Goal: Transaction & Acquisition: Obtain resource

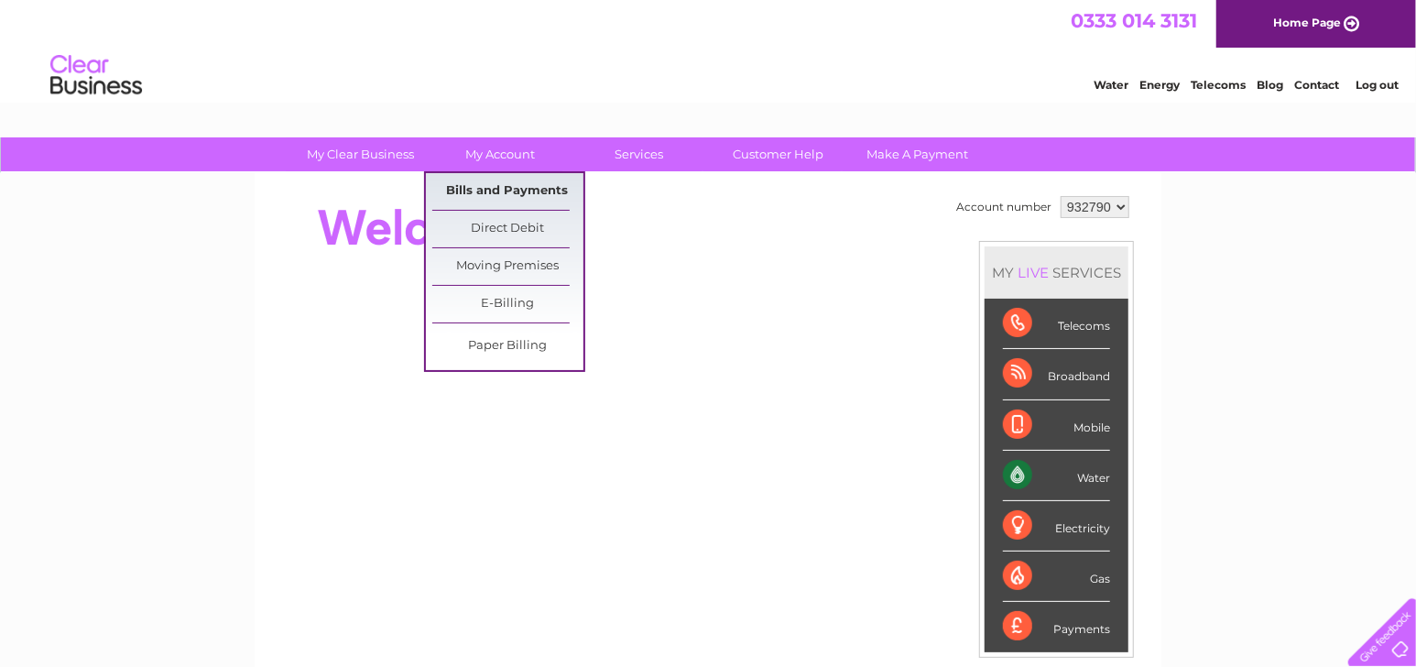
click at [487, 184] on link "Bills and Payments" at bounding box center [507, 191] width 151 height 37
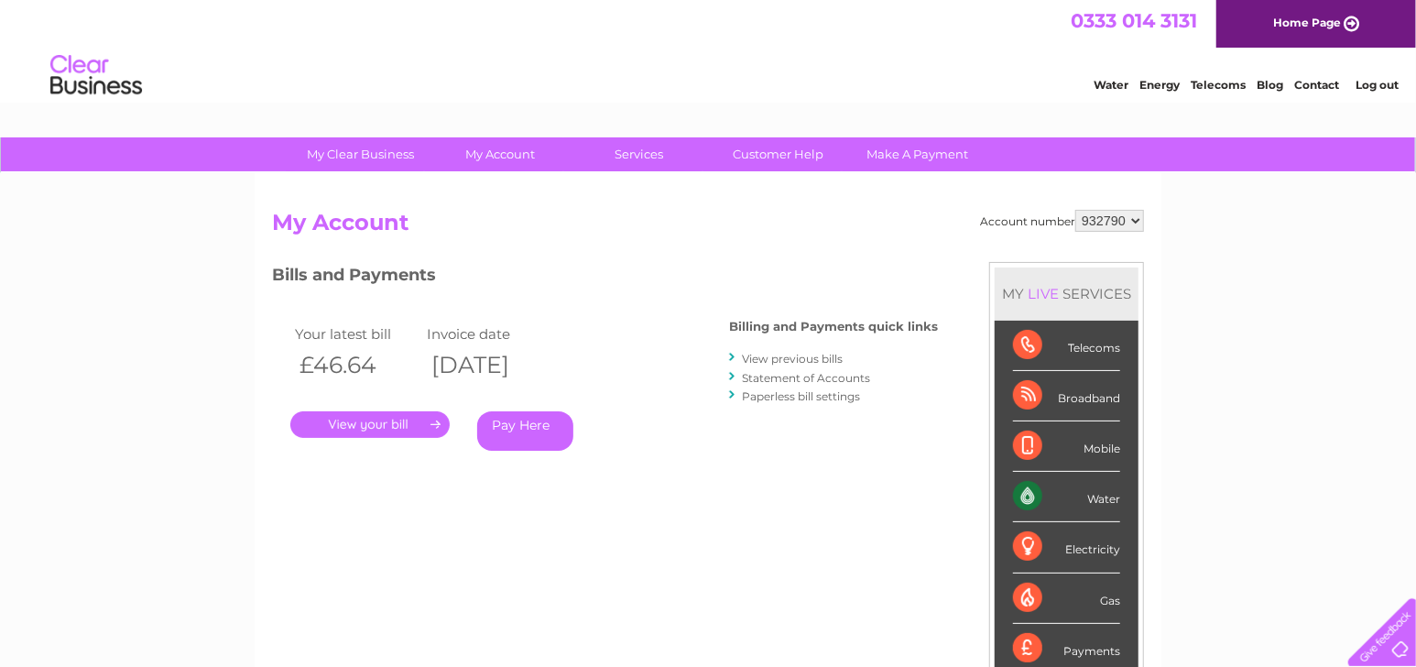
click at [772, 361] on link "View previous bills" at bounding box center [792, 359] width 101 height 14
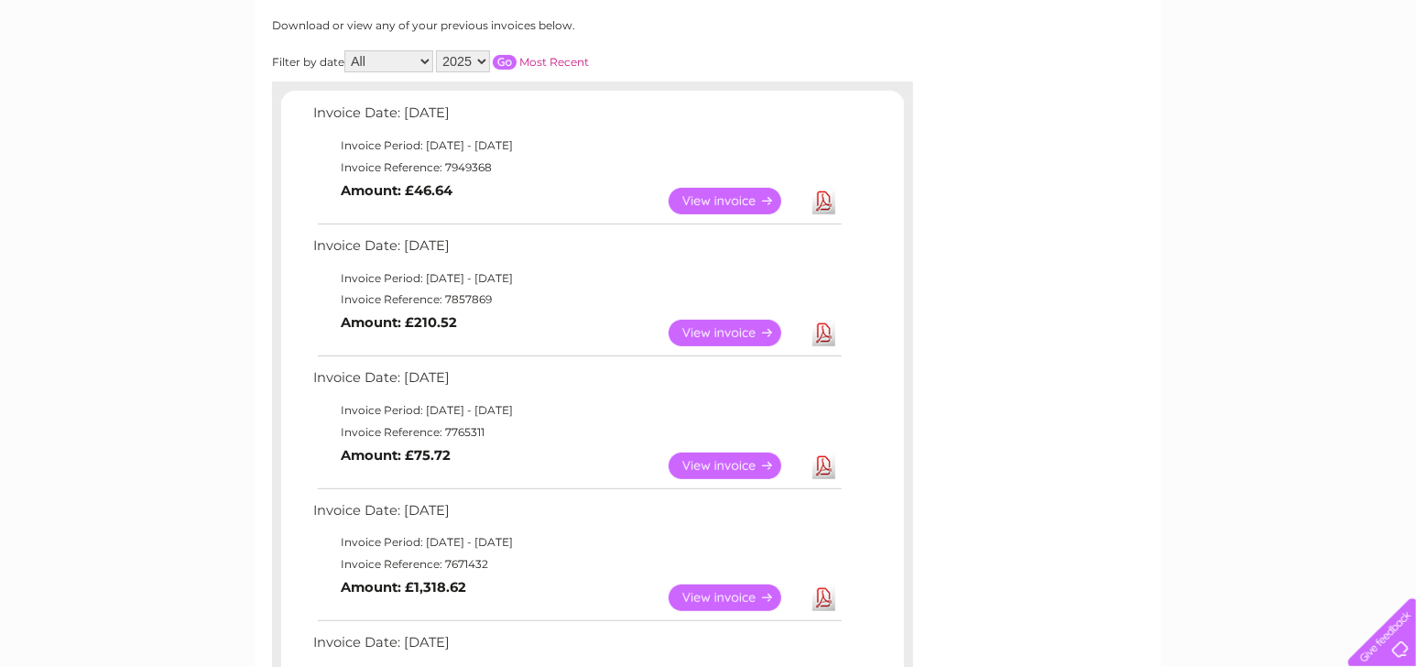
scroll to position [183, 0]
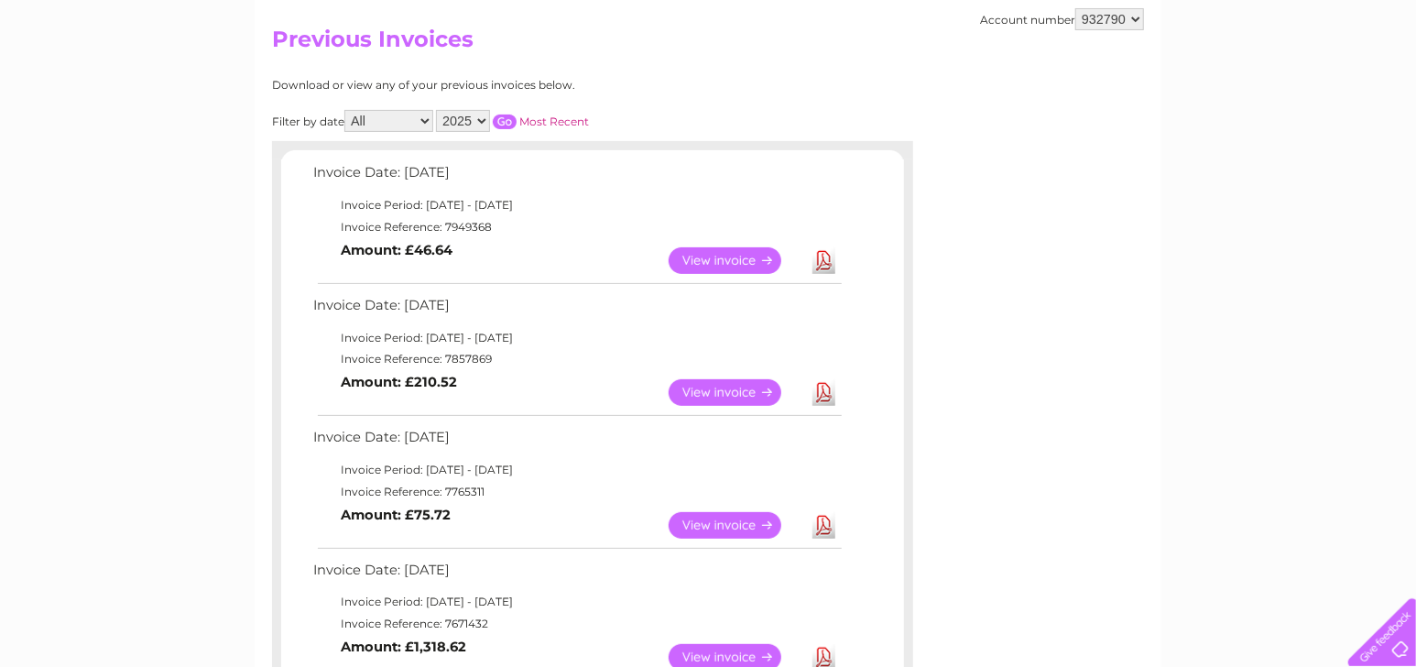
click at [825, 261] on link "Download" at bounding box center [824, 260] width 23 height 27
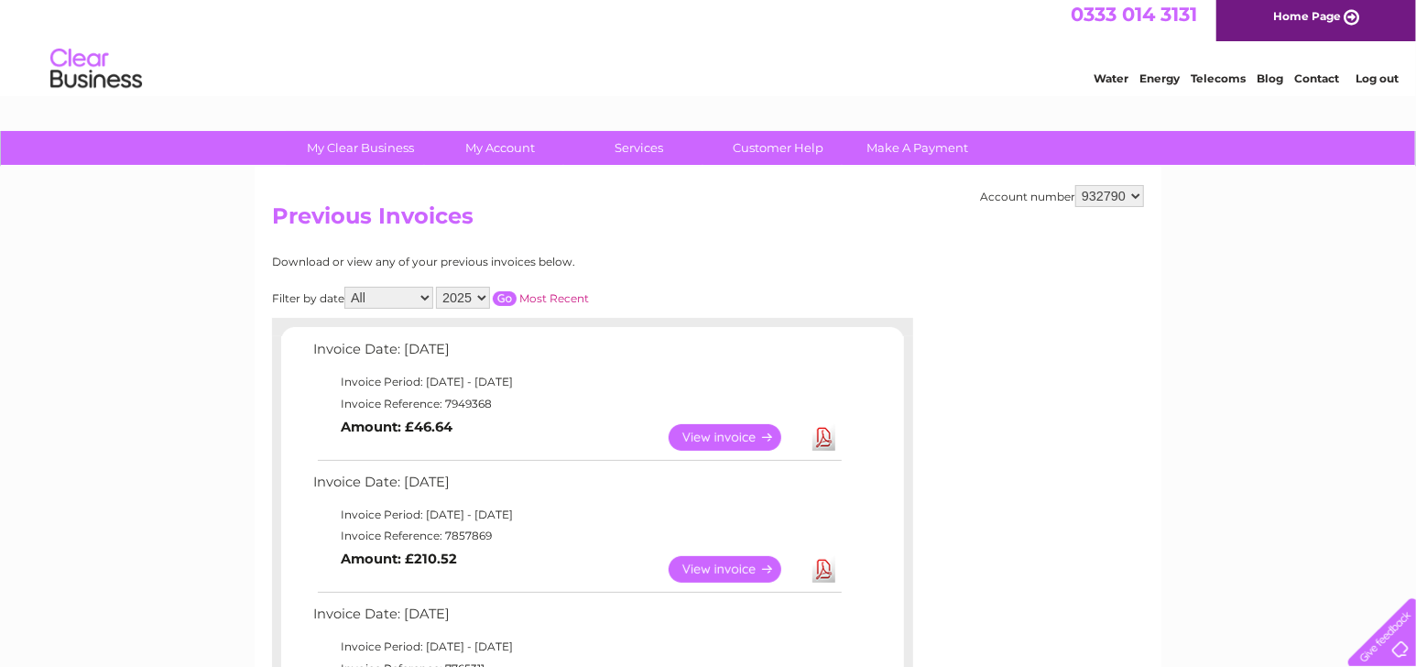
scroll to position [0, 0]
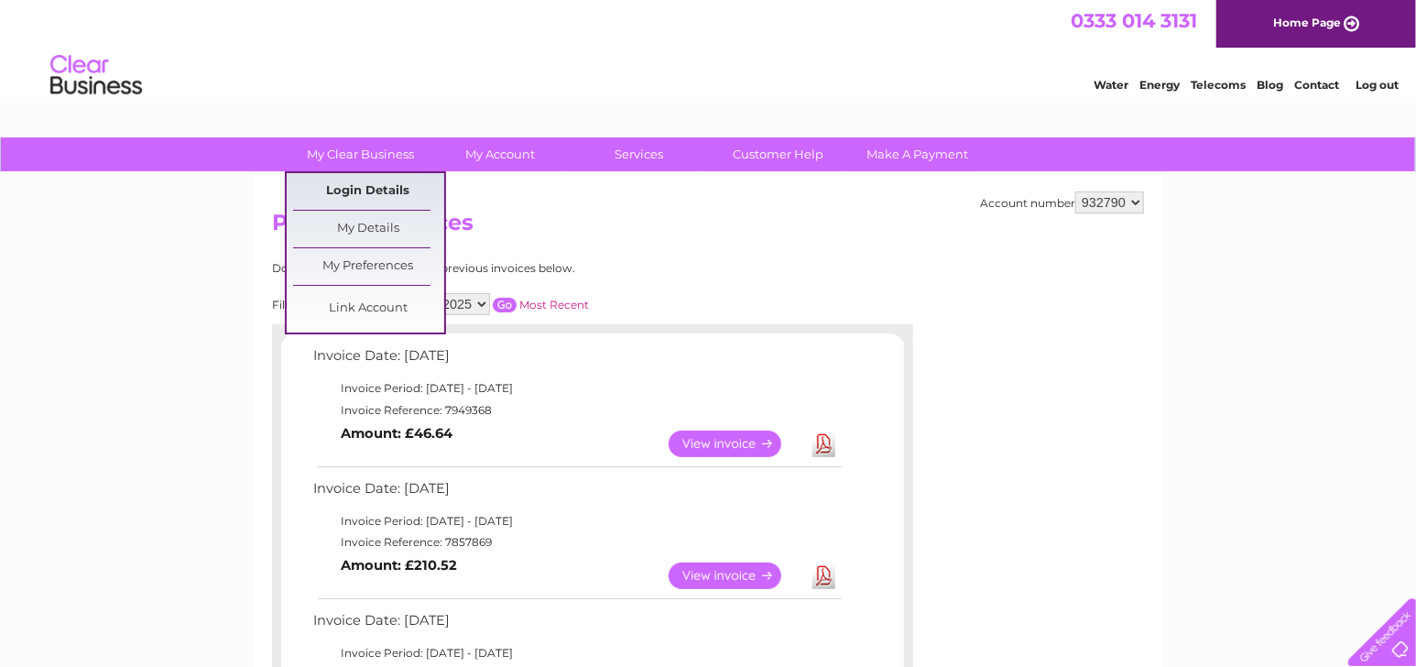
click at [358, 182] on link "Login Details" at bounding box center [368, 191] width 151 height 37
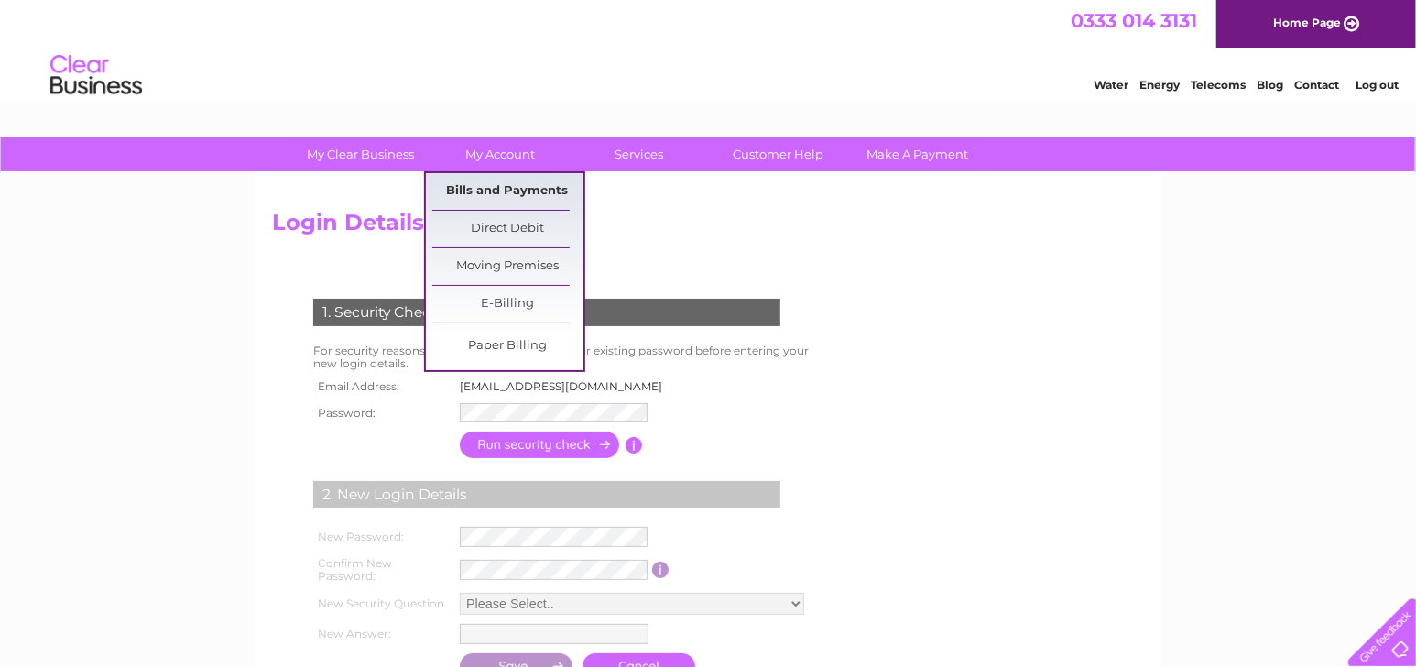
click at [479, 180] on link "Bills and Payments" at bounding box center [507, 191] width 151 height 37
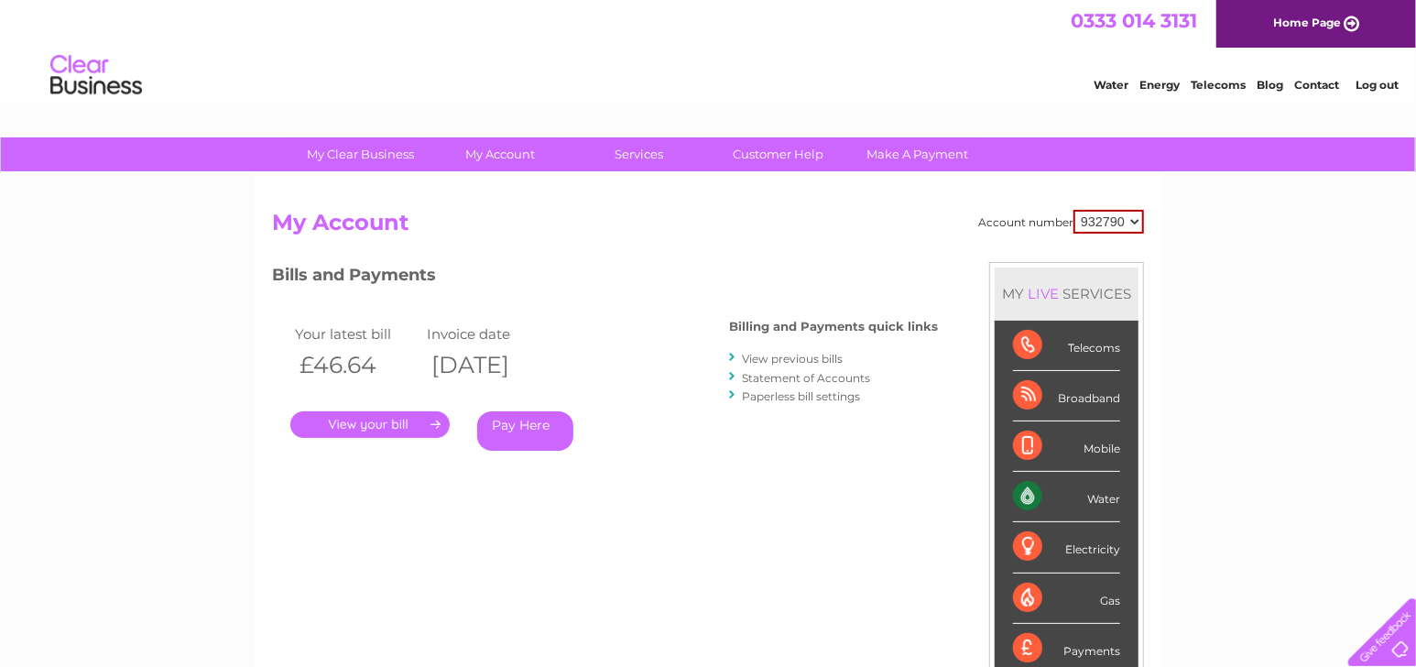
click at [1134, 227] on select "932790" at bounding box center [1109, 222] width 71 height 24
click at [765, 357] on link "View previous bills" at bounding box center [792, 359] width 101 height 14
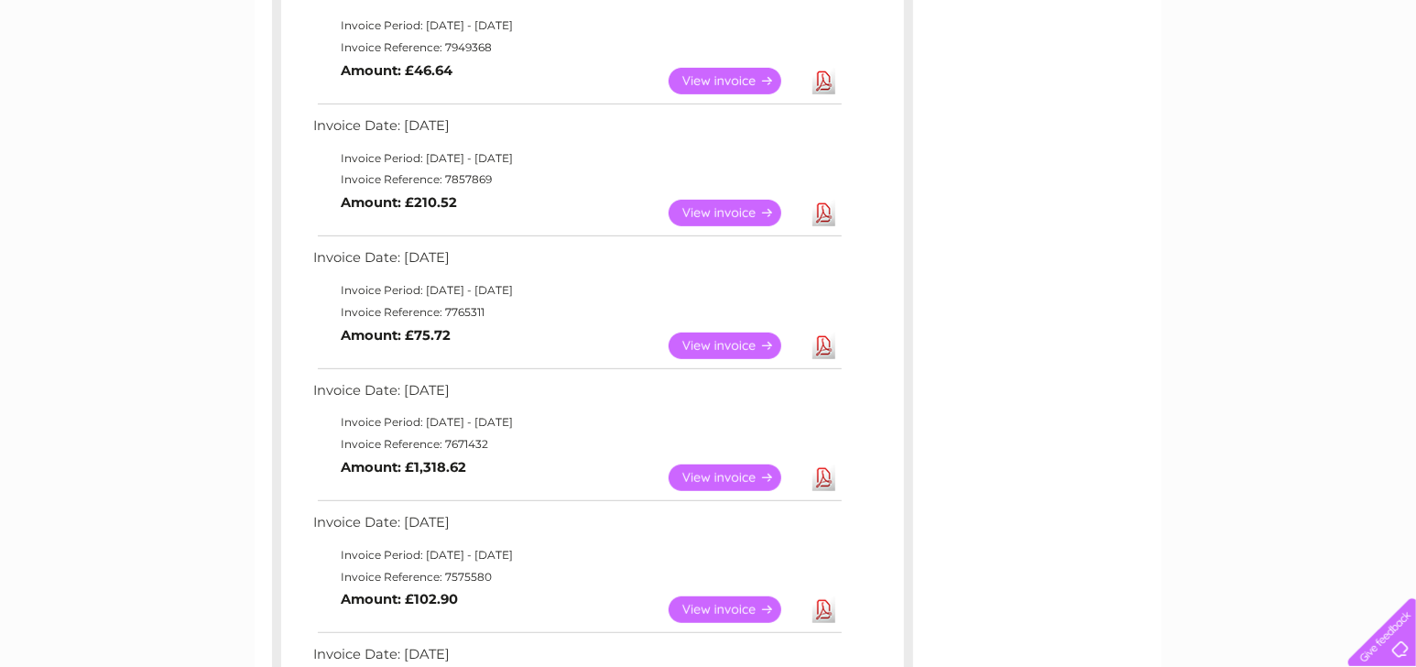
scroll to position [366, 0]
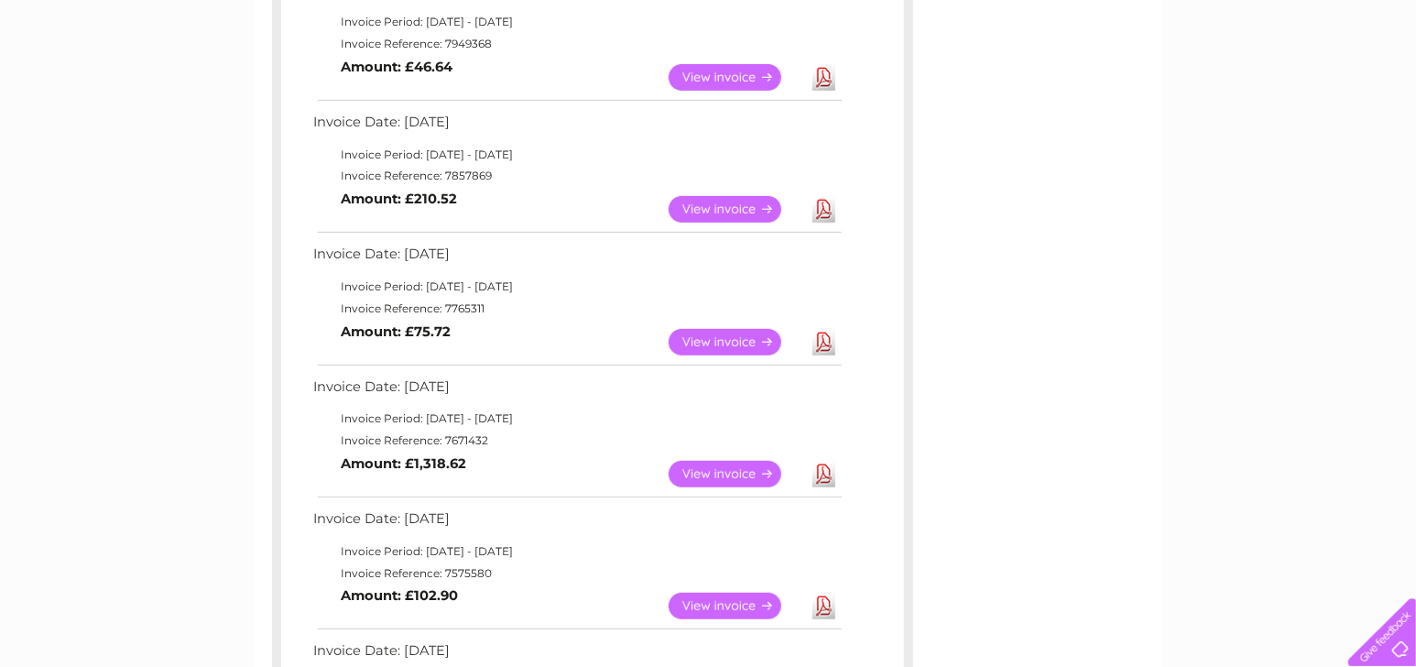
click at [694, 471] on link "View" at bounding box center [736, 474] width 135 height 27
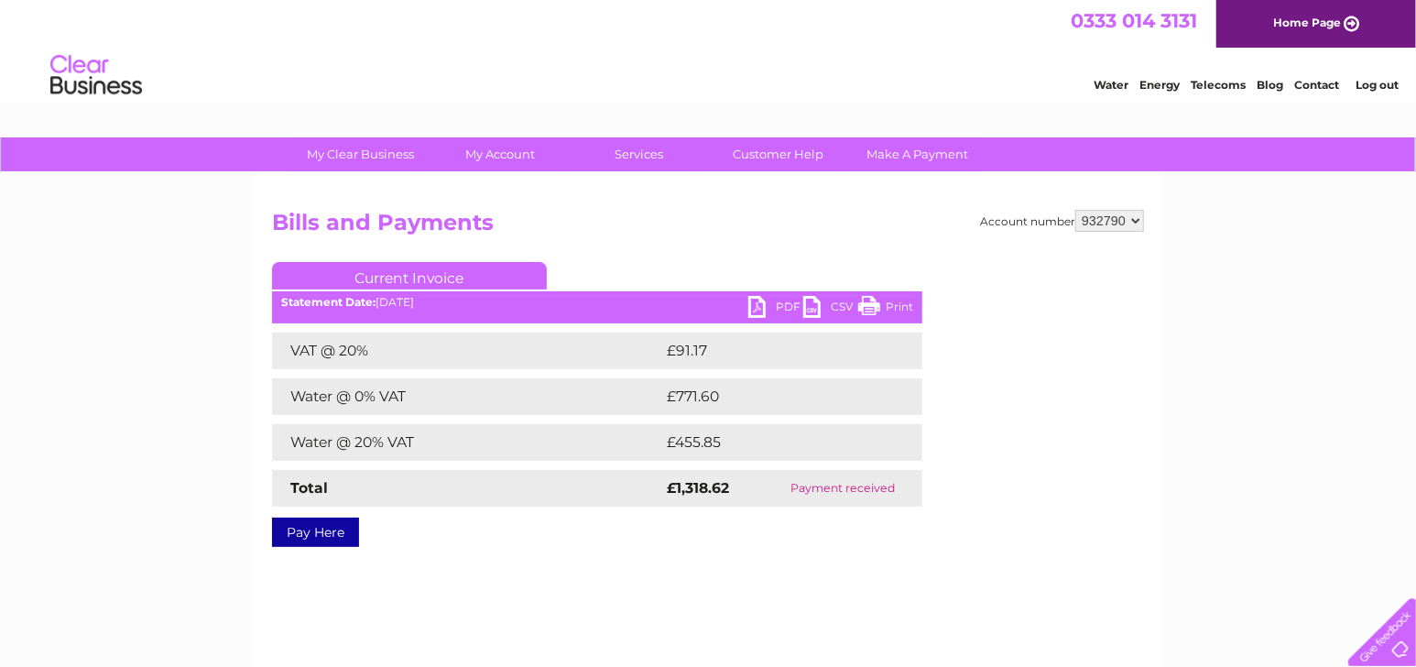
click at [785, 307] on link "PDF" at bounding box center [776, 309] width 55 height 27
